Goal: Information Seeking & Learning: Find specific fact

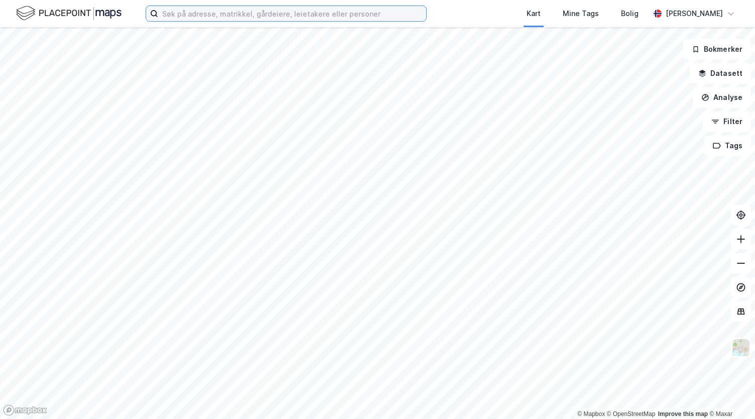
click at [239, 12] on input at bounding box center [292, 13] width 268 height 15
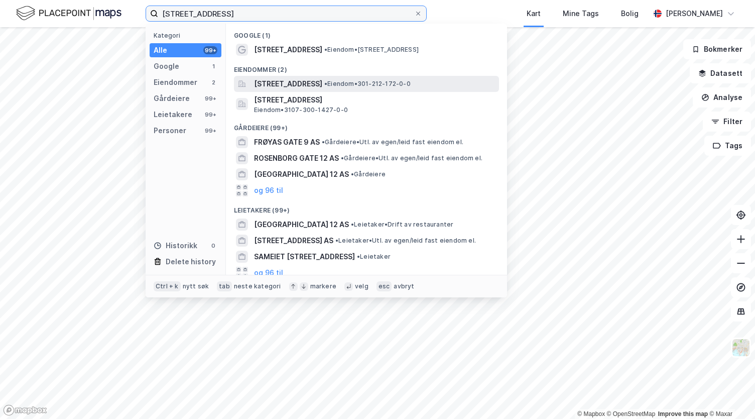
type input "[STREET_ADDRESS]"
click at [322, 82] on span "[STREET_ADDRESS]" at bounding box center [288, 84] width 68 height 12
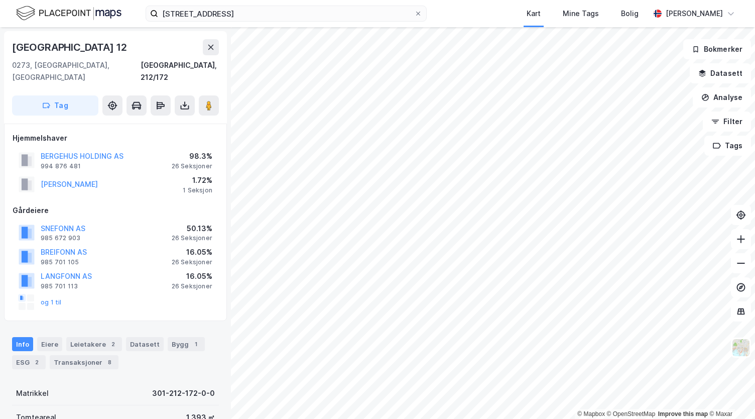
click at [98, 178] on div "[PERSON_NAME]" at bounding box center [69, 184] width 57 height 12
click at [0, 0] on button "[PERSON_NAME]" at bounding box center [0, 0] width 0 height 0
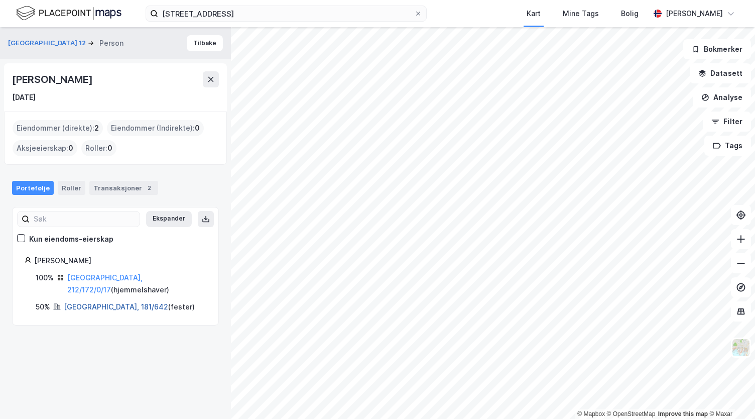
click at [101, 302] on link "[GEOGRAPHIC_DATA], 181/642" at bounding box center [116, 306] width 104 height 9
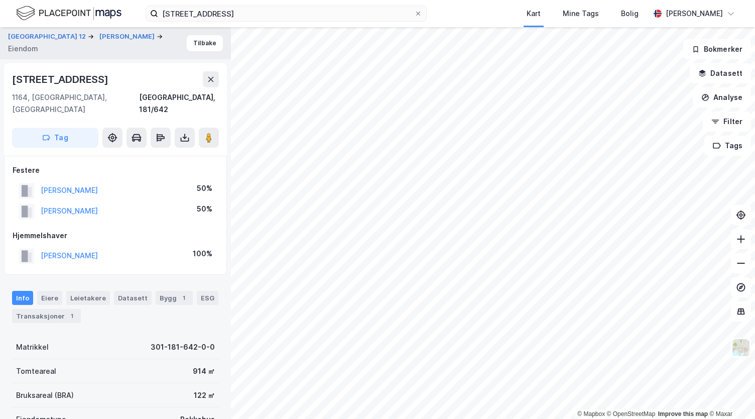
click at [107, 55] on div "Frøyas Gate 12 [PERSON_NAME]" at bounding box center [115, 43] width 231 height 32
